Goal: Task Accomplishment & Management: Complete application form

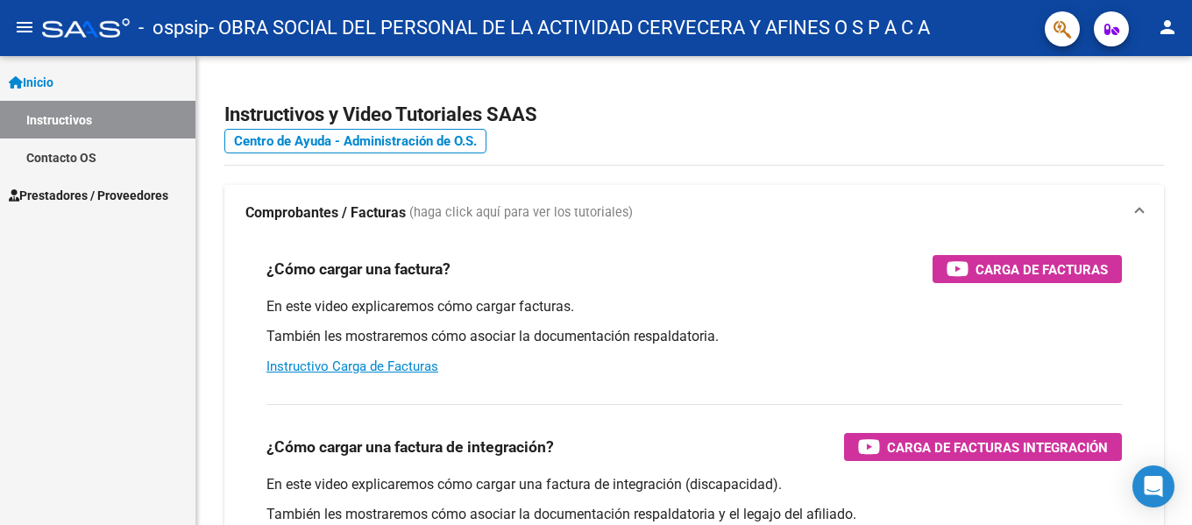
click at [135, 203] on span "Prestadores / Proveedores" at bounding box center [88, 195] width 159 height 19
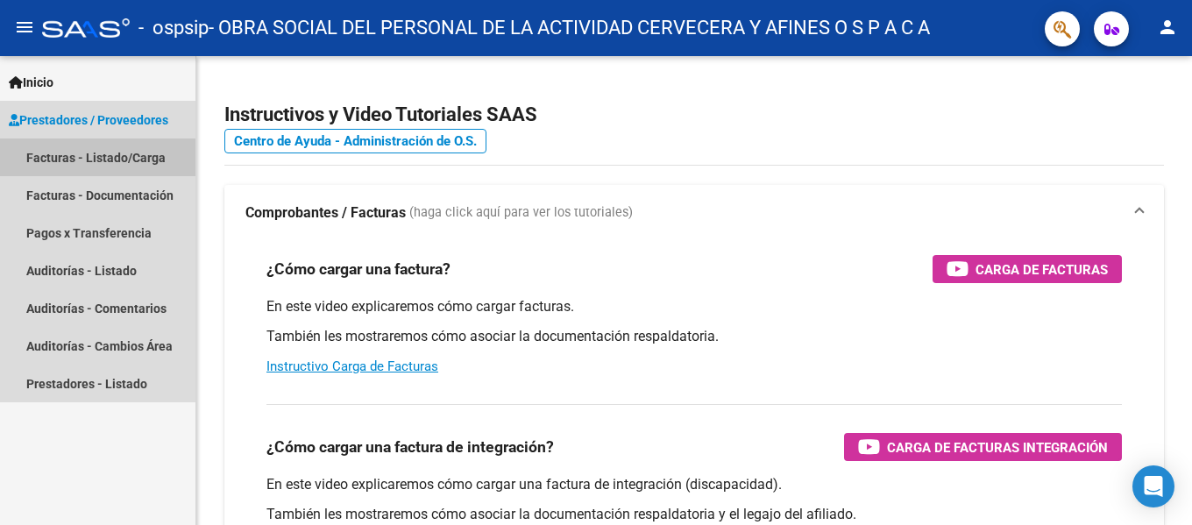
click at [52, 169] on link "Facturas - Listado/Carga" at bounding box center [97, 157] width 195 height 38
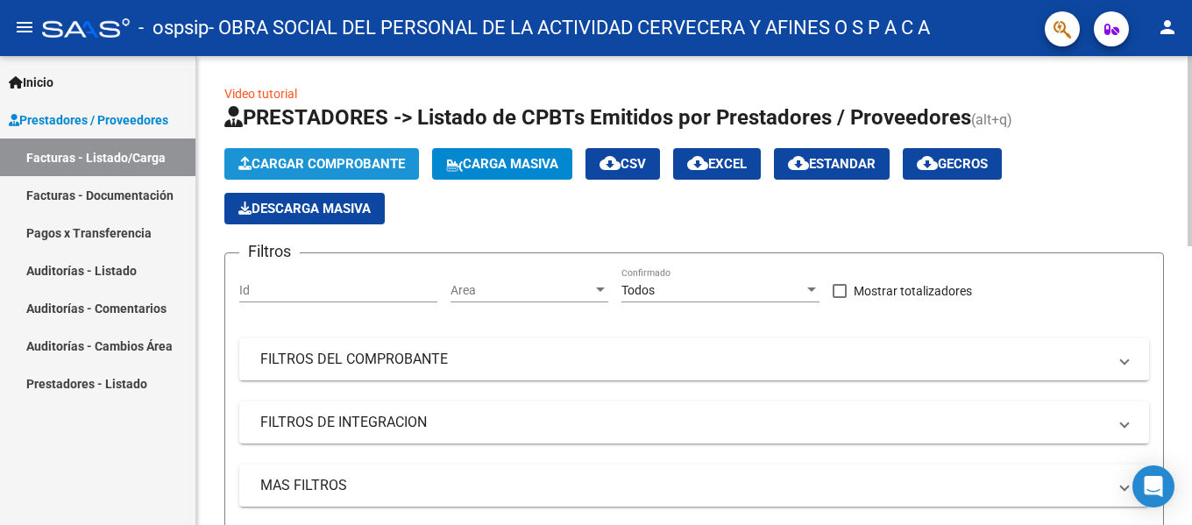
click at [350, 165] on span "Cargar Comprobante" at bounding box center [321, 164] width 166 height 16
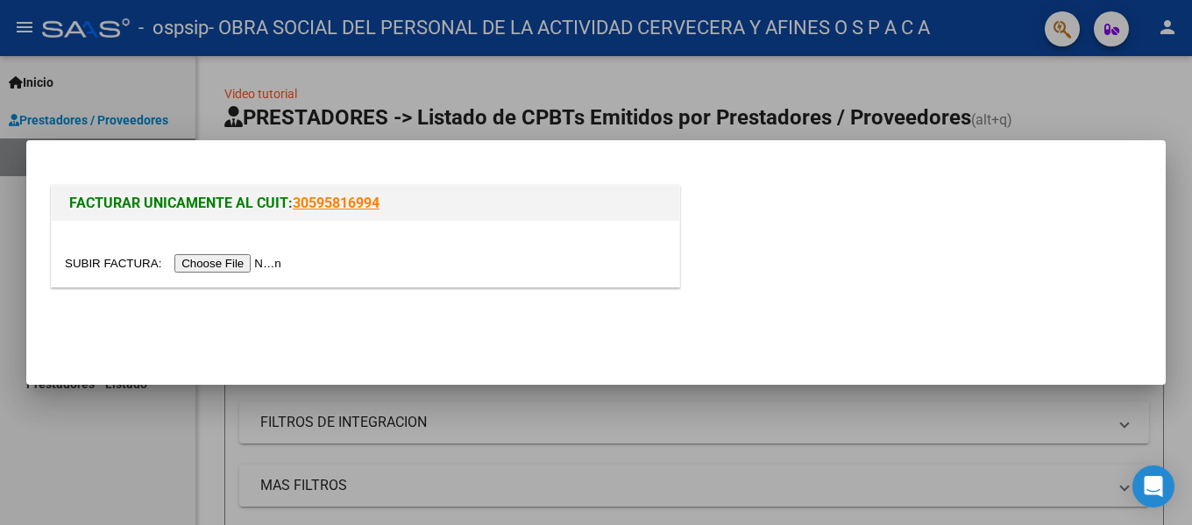
click at [229, 258] on input "file" at bounding box center [176, 263] width 222 height 18
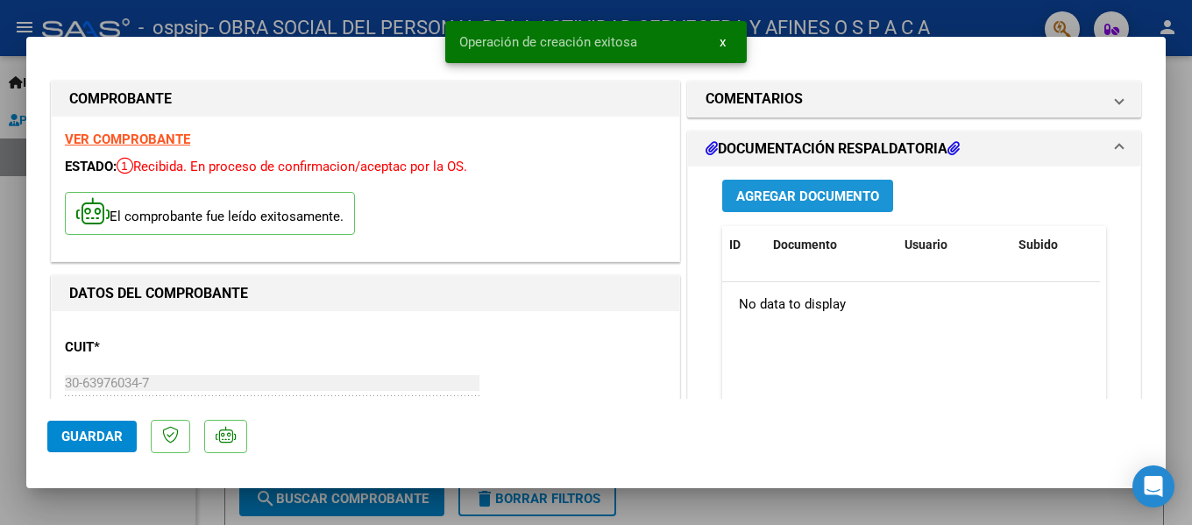
click at [754, 188] on span "Agregar Documento" at bounding box center [807, 196] width 143 height 16
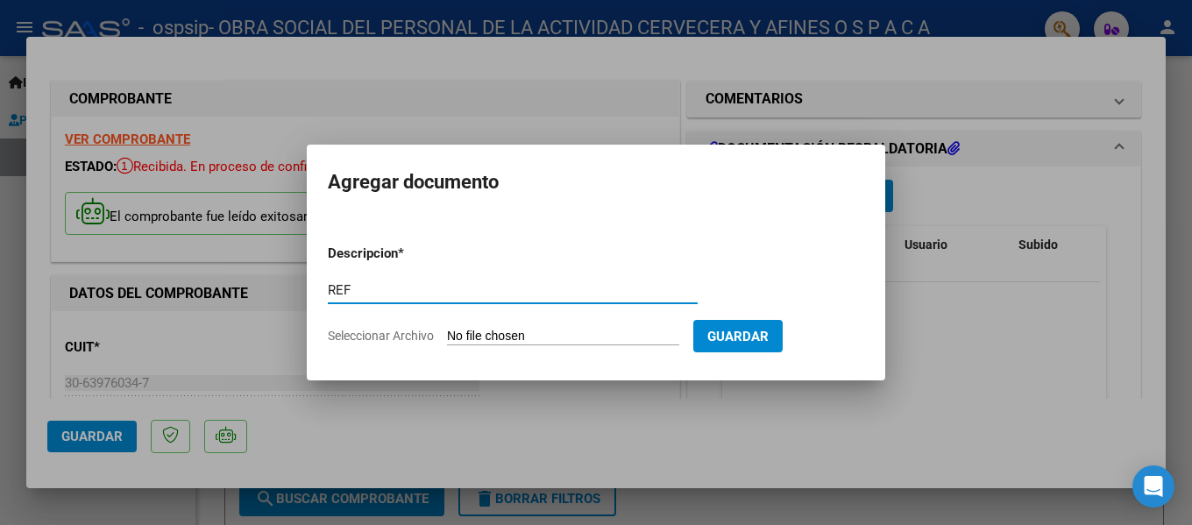
type input "REF"
click at [499, 342] on input "Seleccionar Archivo" at bounding box center [563, 337] width 232 height 17
type input "C:\fakepath\REF OSPSIP [DATE] F1215.pdf"
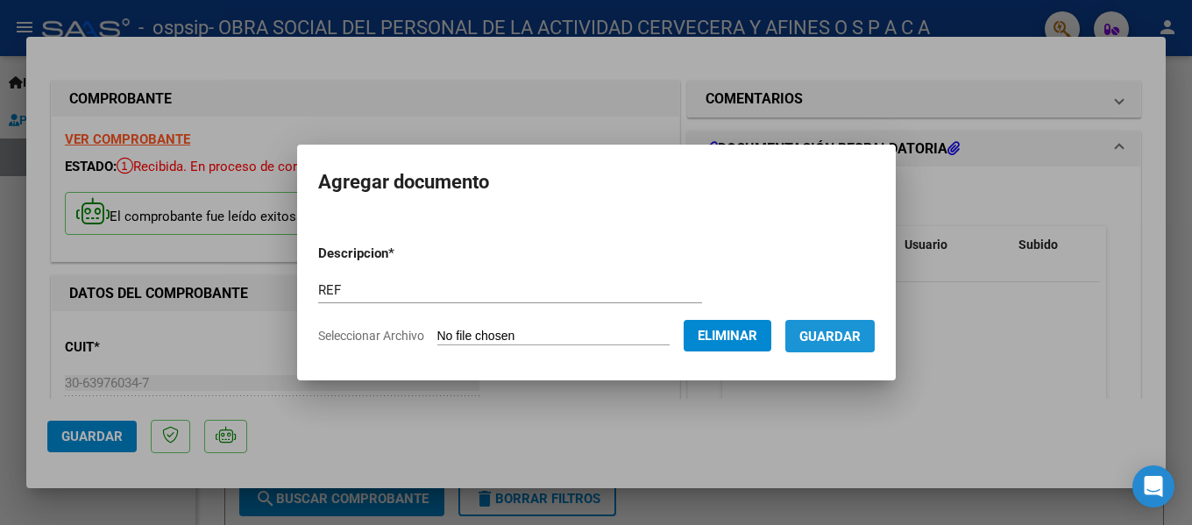
click at [839, 329] on span "Guardar" at bounding box center [829, 337] width 61 height 16
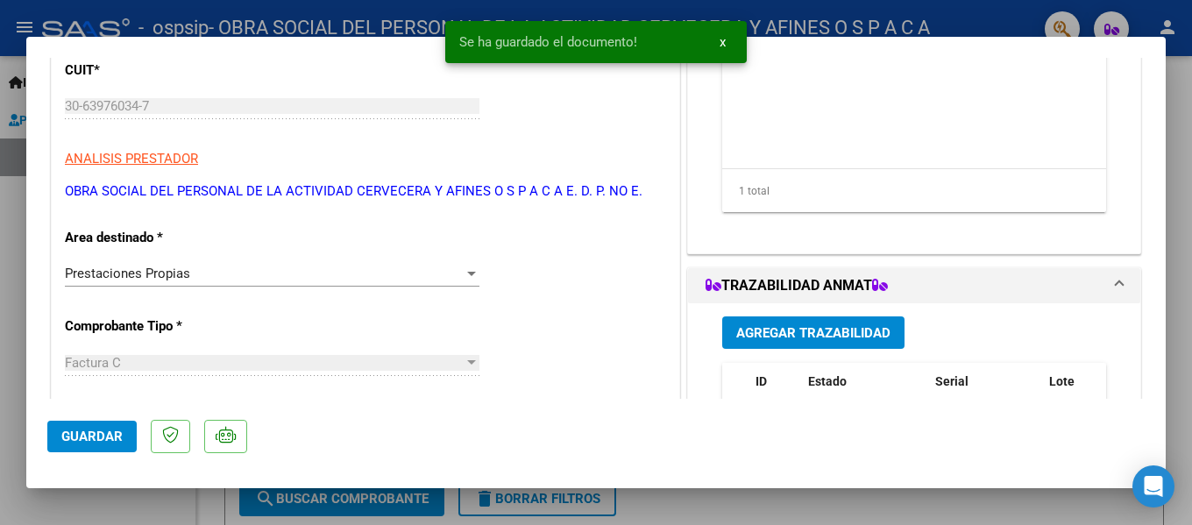
scroll to position [438, 0]
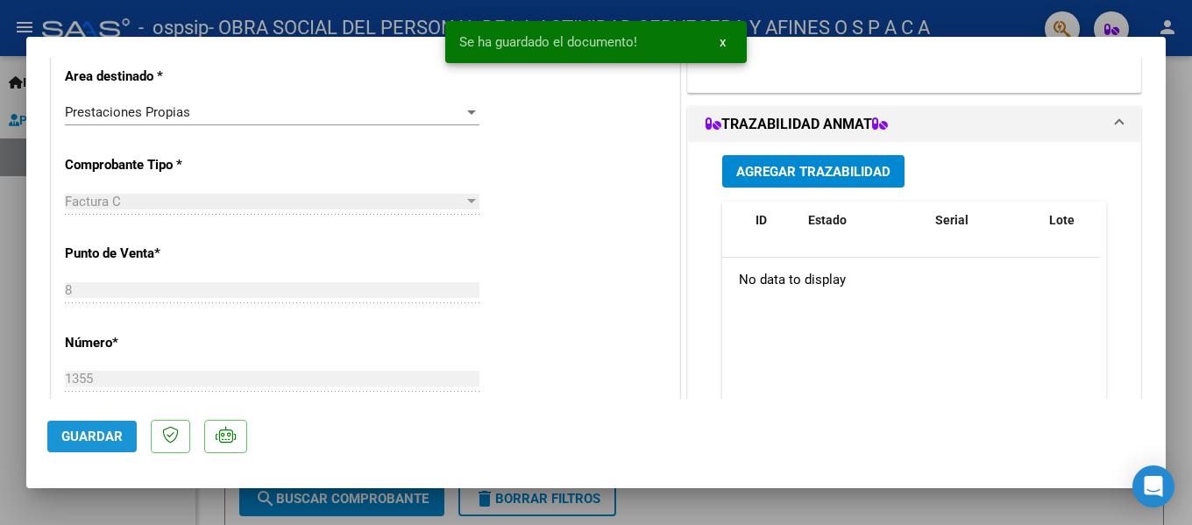
click at [86, 438] on span "Guardar" at bounding box center [91, 436] width 61 height 16
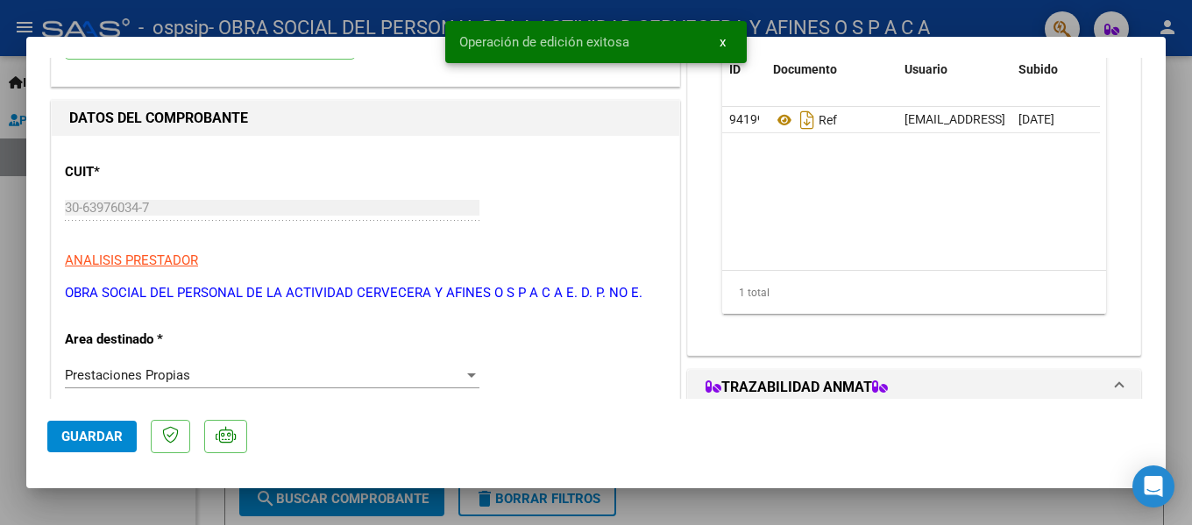
scroll to position [0, 0]
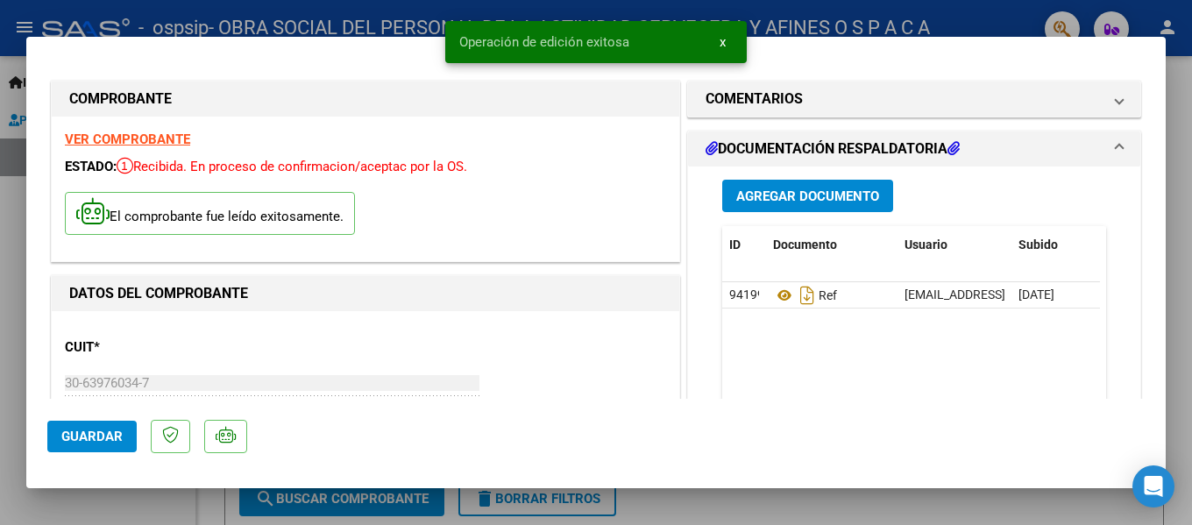
click at [0, 268] on div at bounding box center [596, 262] width 1192 height 525
type input "$ 0,00"
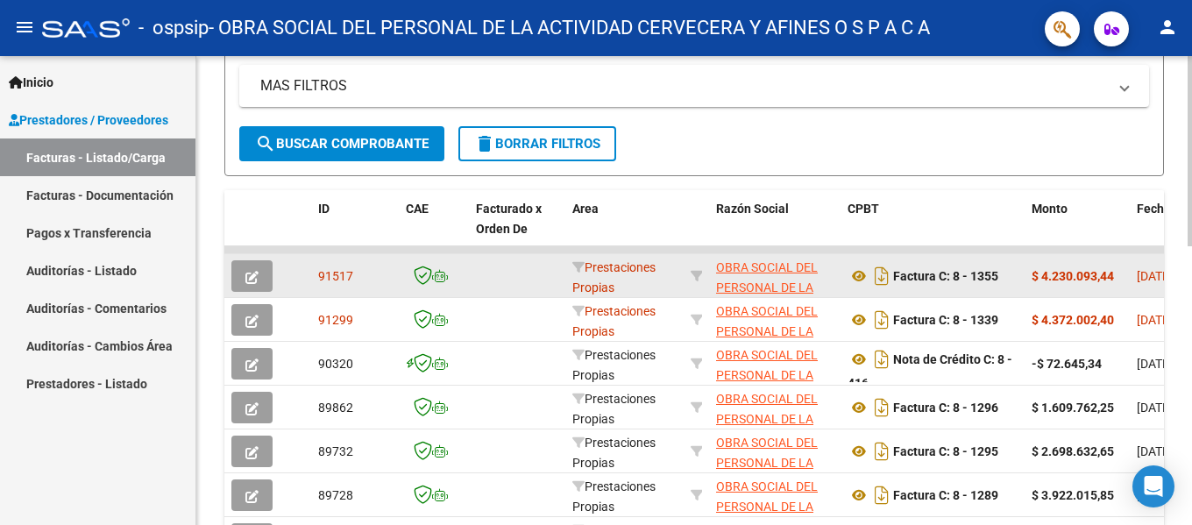
scroll to position [438, 0]
